Goal: Find specific page/section

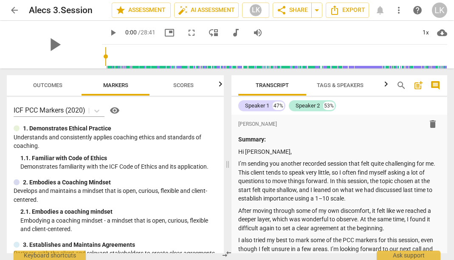
click at [13, 10] on span "arrow_back" at bounding box center [14, 10] width 10 height 10
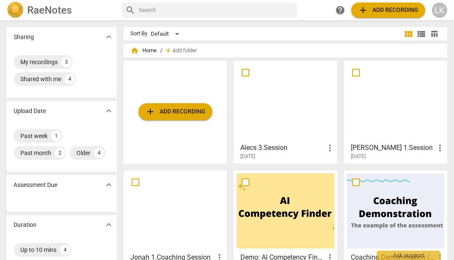
click at [296, 80] on div at bounding box center [284, 101] width 97 height 75
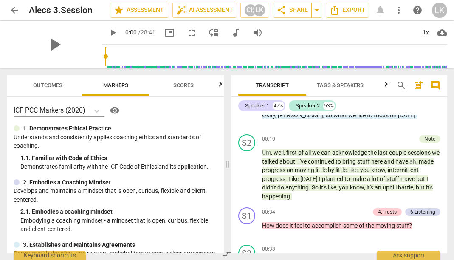
scroll to position [296, 0]
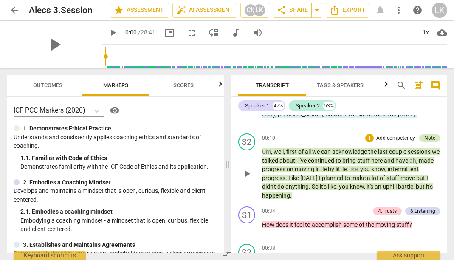
click at [428, 134] on div "Note" at bounding box center [429, 138] width 11 height 8
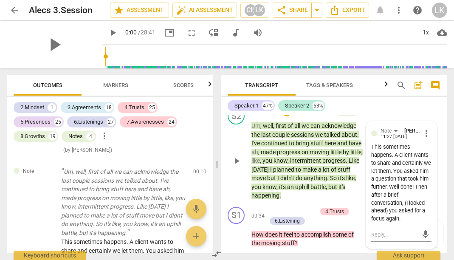
scroll to position [335, 0]
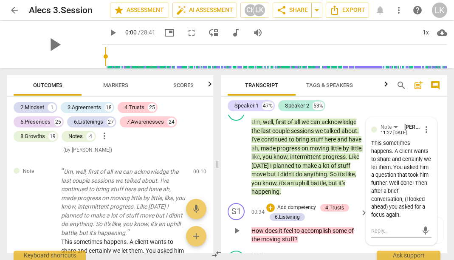
click at [362, 233] on div "How does it feel to accomplish some of the moving stuff ?" at bounding box center [309, 234] width 117 height 17
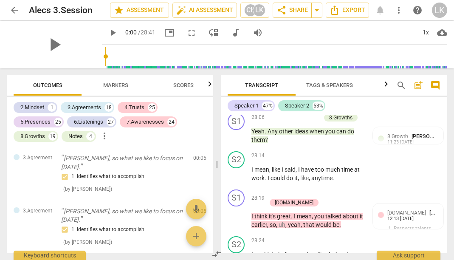
scroll to position [0, 0]
click at [103, 135] on span "more_vert" at bounding box center [104, 136] width 10 height 10
click at [166, 139] on div at bounding box center [227, 130] width 454 height 260
click at [171, 87] on span "Scores" at bounding box center [183, 85] width 41 height 11
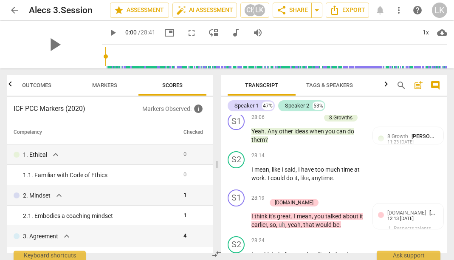
click at [109, 81] on span "Markers" at bounding box center [104, 85] width 45 height 11
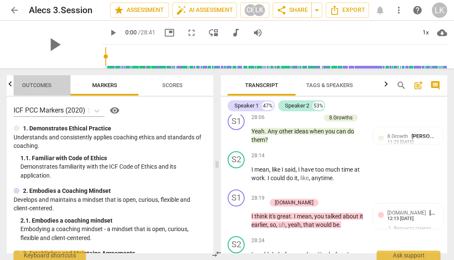
click at [45, 81] on span "Outcomes" at bounding box center [37, 85] width 50 height 11
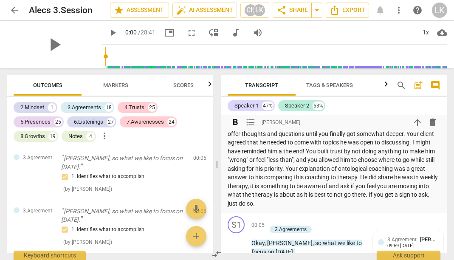
scroll to position [177, 0]
